Goal: Task Accomplishment & Management: Manage account settings

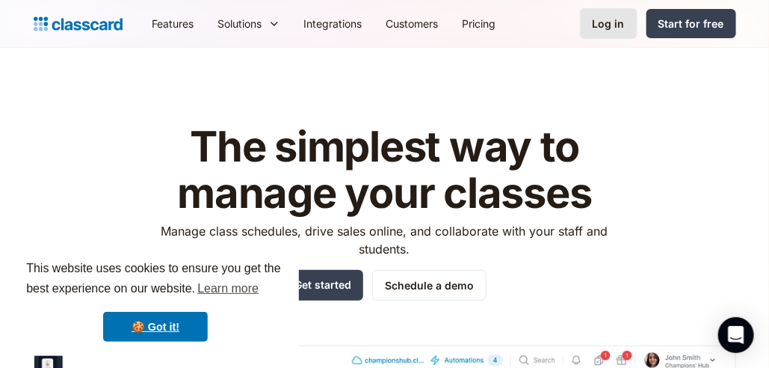
click at [611, 27] on div "Log in" at bounding box center [609, 24] width 32 height 16
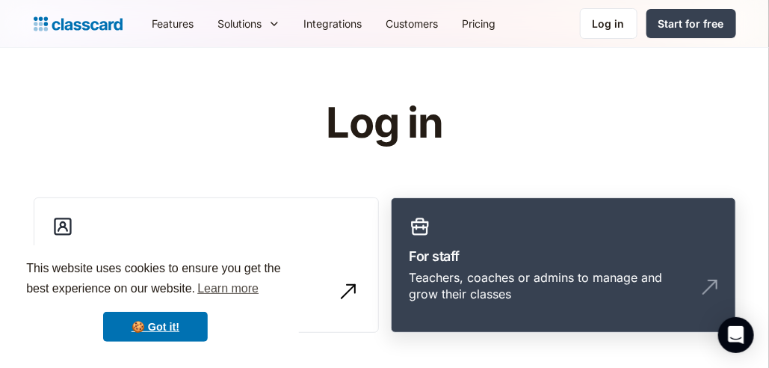
click at [436, 247] on h3 "For staff" at bounding box center [564, 256] width 308 height 20
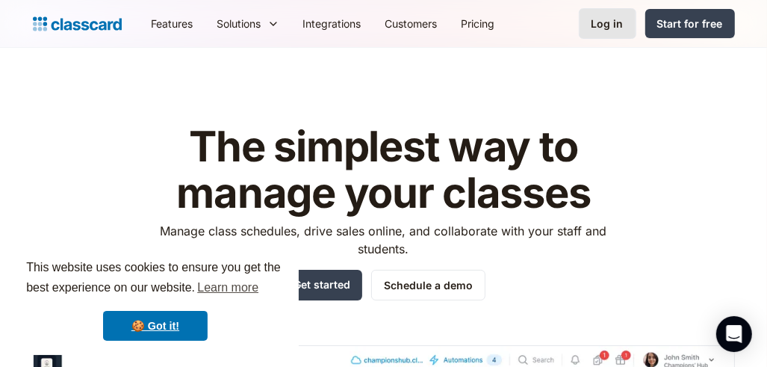
click at [611, 26] on div "Log in" at bounding box center [608, 24] width 32 height 16
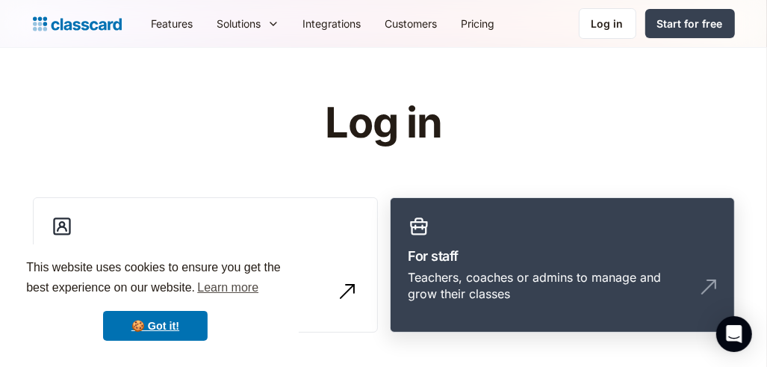
click at [432, 282] on div "Teachers, coaches or admins to manage and grow their classes" at bounding box center [548, 286] width 278 height 34
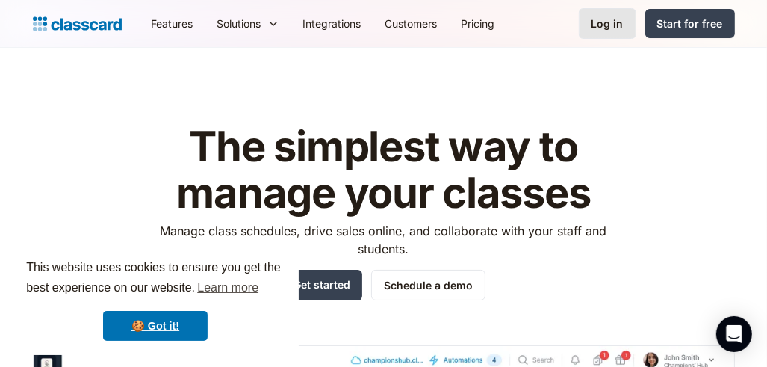
click at [621, 25] on div "Log in" at bounding box center [608, 24] width 32 height 16
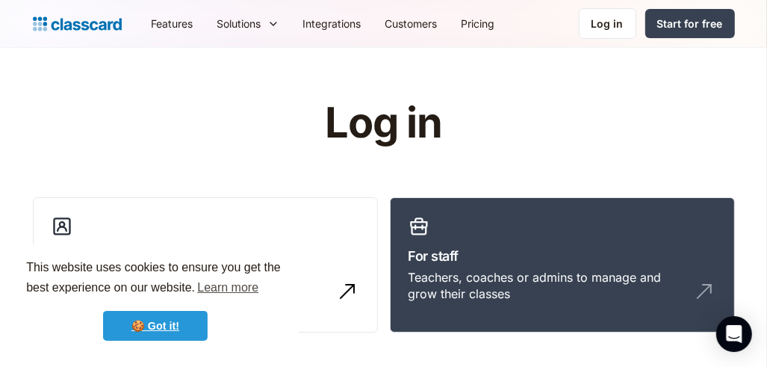
click at [162, 325] on link "🍪 Got it!" at bounding box center [155, 326] width 105 height 30
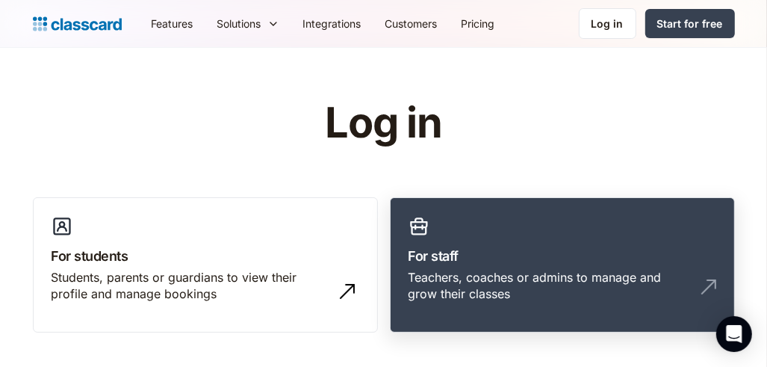
click at [414, 264] on h3 "For staff" at bounding box center [563, 256] width 308 height 20
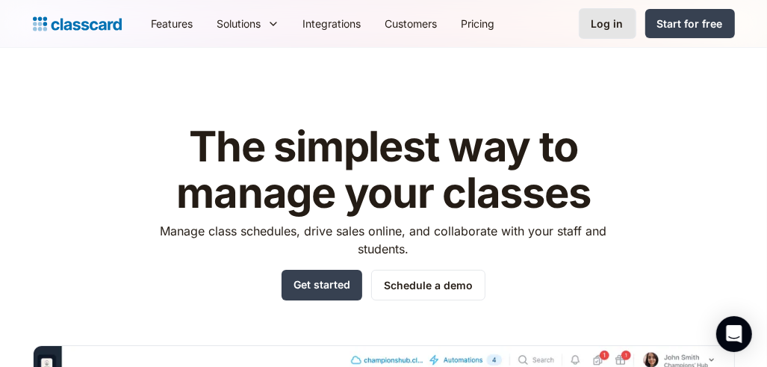
click at [619, 20] on div "Log in" at bounding box center [608, 24] width 32 height 16
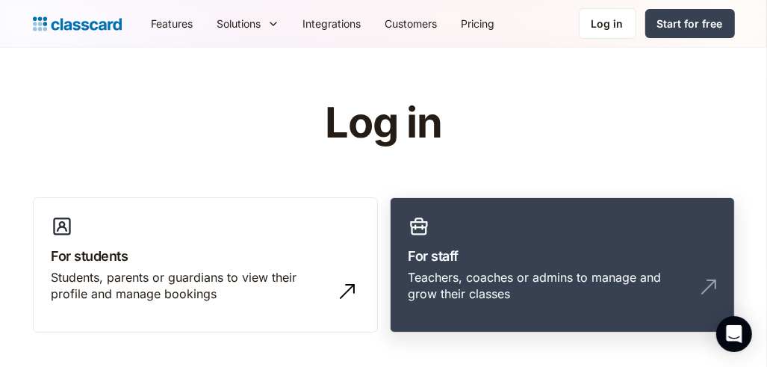
click at [448, 279] on div "Teachers, coaches or admins to manage and grow their classes" at bounding box center [548, 286] width 278 height 34
